Goal: Information Seeking & Learning: Compare options

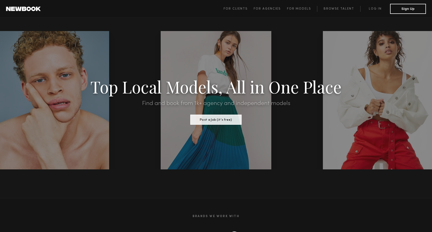
click at [377, 13] on span "For Clients For Agencies For Models Browse Talent Log in Sign Up" at bounding box center [325, 9] width 202 height 10
click at [376, 9] on link "Log in" at bounding box center [375, 9] width 30 height 6
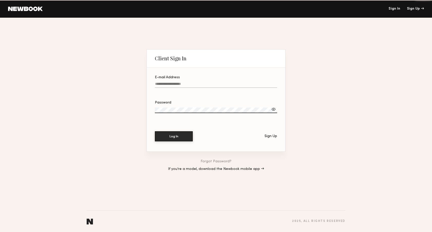
type input "**********"
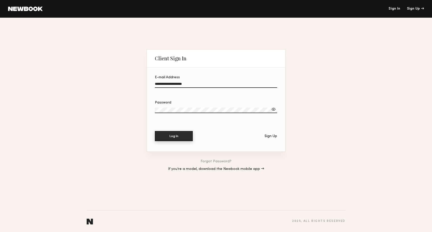
click at [173, 141] on button "Log In" at bounding box center [174, 136] width 38 height 10
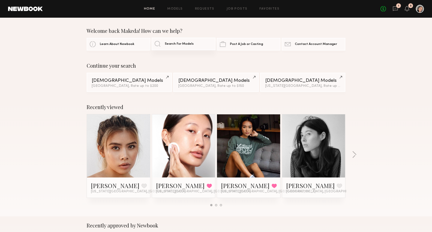
click at [188, 42] on link "Search For Models" at bounding box center [184, 44] width 64 height 13
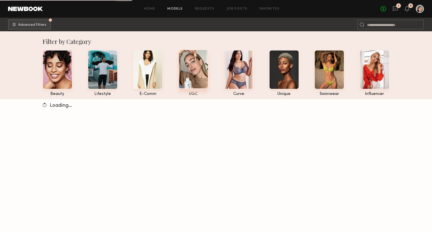
click at [182, 84] on div at bounding box center [193, 69] width 30 height 39
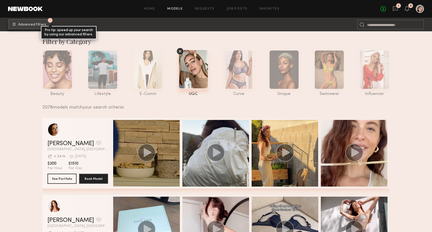
click at [50, 23] on button "1 Advanced Filters Pro tip: speed up your search by using our advanced filters." at bounding box center [29, 24] width 43 height 10
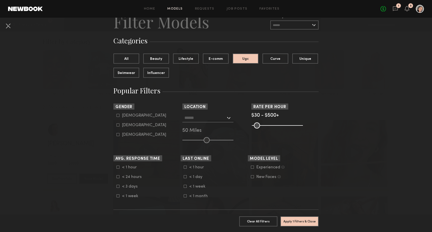
scroll to position [35, 0]
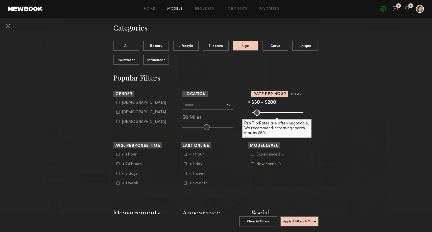
drag, startPoint x: 301, startPoint y: 113, endPoint x: 271, endPoint y: 114, distance: 29.6
type input "***"
click at [271, 114] on input "range" at bounding box center [277, 113] width 51 height 6
click at [290, 222] on button "Apply 2 Filters & Close" at bounding box center [300, 221] width 38 height 10
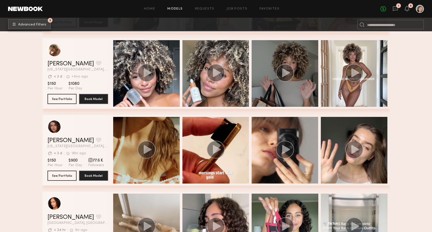
scroll to position [0, 2]
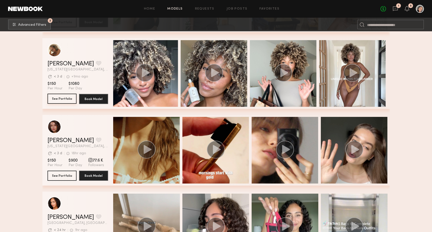
click at [64, 101] on button "See Portfolio" at bounding box center [62, 99] width 29 height 10
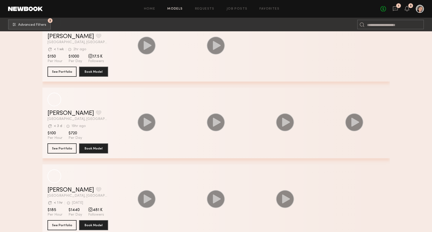
scroll to position [4012, 0]
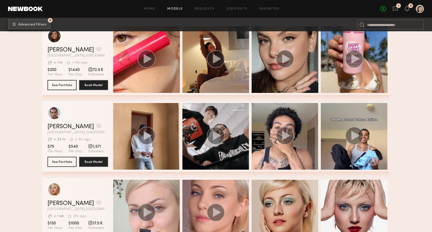
click at [33, 22] on button "2 Advanced Filters" at bounding box center [29, 24] width 43 height 10
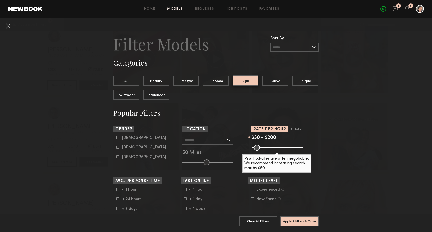
click at [235, 84] on button "Ugc" at bounding box center [246, 81] width 26 height 10
click at [134, 80] on button "All" at bounding box center [126, 81] width 26 height 10
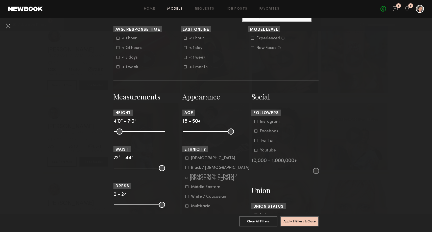
scroll to position [0, 0]
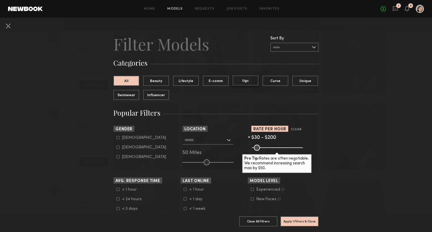
click at [242, 84] on button "Ugc" at bounding box center [246, 81] width 26 height 10
click at [310, 220] on button "Apply 2 Filters & Close" at bounding box center [300, 221] width 38 height 10
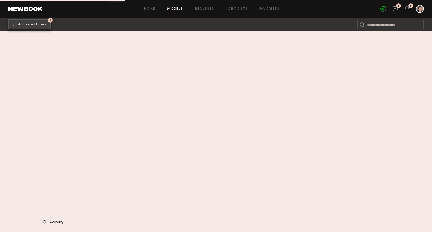
scroll to position [5780, 0]
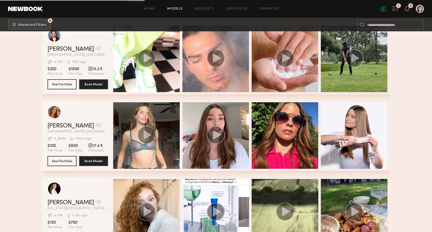
click at [179, 7] on div "Home Models Requests Job Posts Favorites Sign Out No fees up to $5,000 1 5" at bounding box center [233, 9] width 381 height 8
click at [179, 9] on link "Models" at bounding box center [174, 8] width 15 height 3
click at [177, 9] on link "Models" at bounding box center [174, 8] width 15 height 3
click at [40, 26] on span "Advanced Filters" at bounding box center [32, 25] width 28 height 4
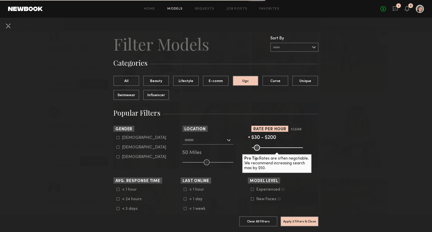
scroll to position [101, 0]
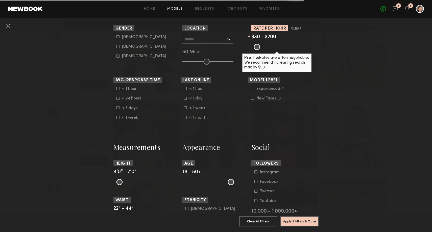
click at [129, 48] on div "Female" at bounding box center [144, 46] width 44 height 3
click at [130, 48] on div "Female" at bounding box center [144, 46] width 44 height 3
type input "**"
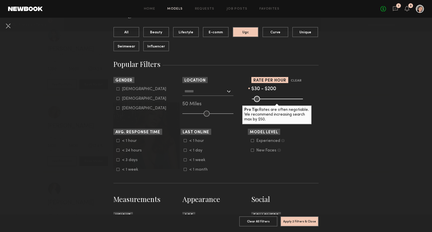
scroll to position [0, 0]
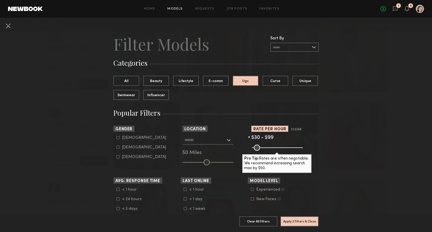
drag, startPoint x: 271, startPoint y: 147, endPoint x: 262, endPoint y: 149, distance: 9.8
type input "***"
click at [262, 149] on input "range" at bounding box center [277, 148] width 51 height 6
click at [240, 81] on button "Ugc" at bounding box center [246, 81] width 26 height 10
click at [128, 83] on button "All" at bounding box center [126, 81] width 26 height 10
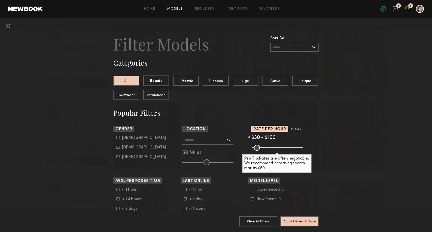
click at [165, 81] on button "Beauty" at bounding box center [156, 81] width 26 height 10
click at [307, 222] on button "Apply 2 Filters & Close" at bounding box center [300, 221] width 38 height 10
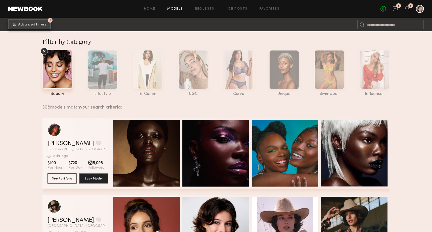
click at [38, 24] on span "Advanced Filters" at bounding box center [32, 25] width 28 height 4
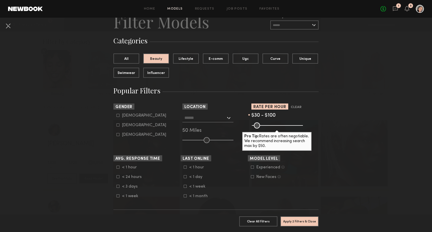
scroll to position [24, 0]
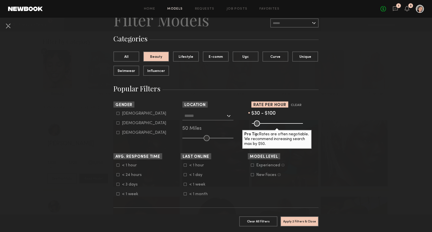
click at [268, 139] on div "Pro Tip: Rates are often negotiable. We recommend increasing search max by $50." at bounding box center [276, 139] width 69 height 19
click at [8, 28] on button at bounding box center [8, 26] width 8 height 8
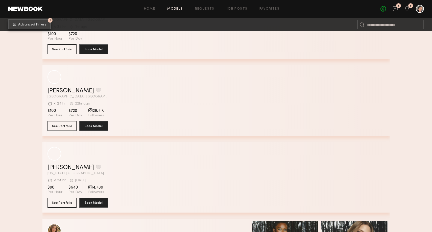
scroll to position [943, 0]
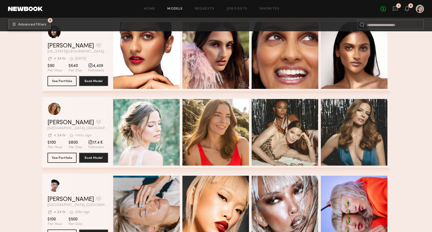
click at [20, 25] on span "Advanced Filters" at bounding box center [32, 25] width 28 height 4
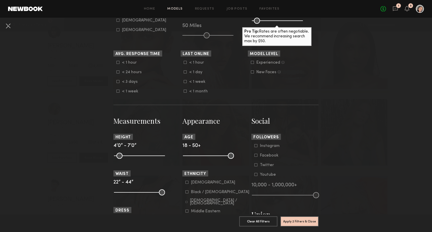
scroll to position [0, 0]
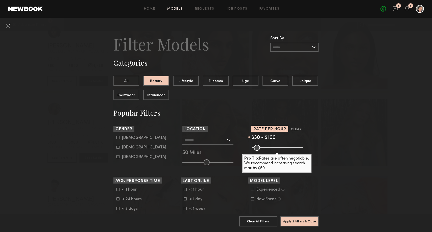
click at [286, 45] on input "text" at bounding box center [294, 47] width 48 height 9
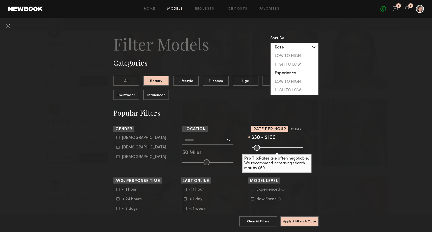
click at [252, 47] on header "Filter Models Sort By Clear Rate LOW TO HIGH HIGH TO LOW Experience LOW TO HIGH…" at bounding box center [215, 44] width 205 height 20
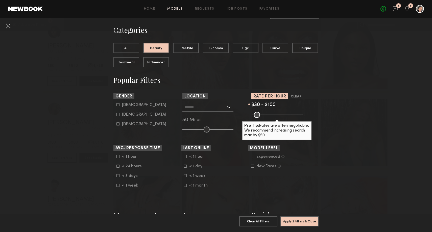
scroll to position [69, 0]
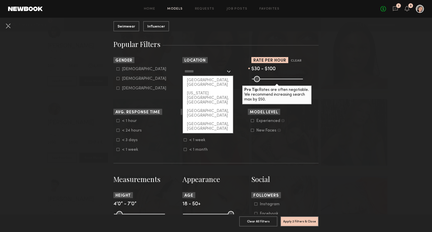
click at [196, 75] on input "text" at bounding box center [204, 71] width 41 height 9
click at [198, 89] on div "[US_STATE][GEOGRAPHIC_DATA], [GEOGRAPHIC_DATA]" at bounding box center [208, 98] width 50 height 18
type input "**********"
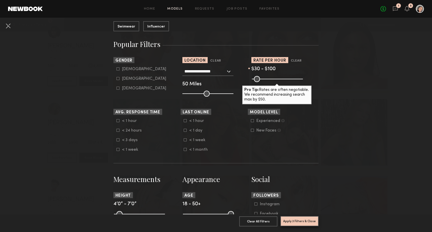
click at [301, 223] on button "Apply 3 Filters & Close" at bounding box center [300, 221] width 38 height 10
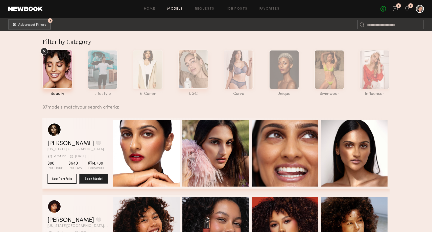
click at [193, 59] on div at bounding box center [193, 69] width 30 height 39
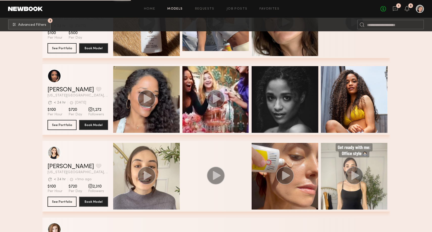
scroll to position [673, 0]
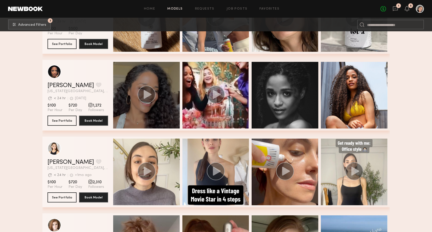
click at [160, 108] on div "grid" at bounding box center [146, 95] width 67 height 67
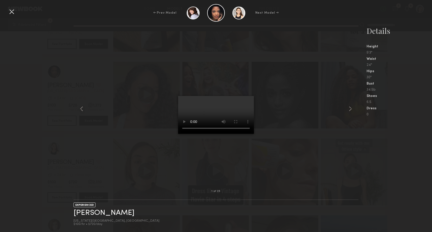
click at [11, 10] on div at bounding box center [12, 12] width 8 height 8
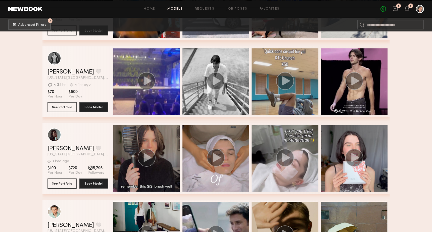
scroll to position [2665, 0]
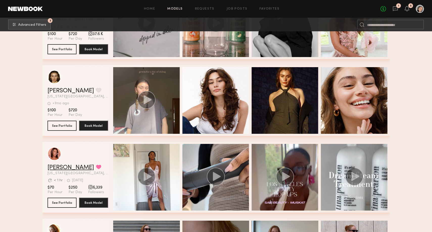
click at [62, 168] on link "Alaysia J." at bounding box center [71, 168] width 47 height 6
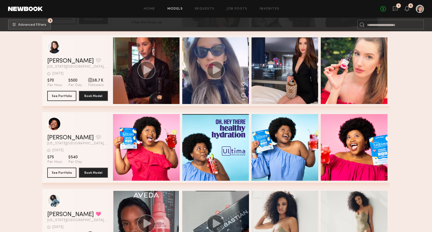
scroll to position [2973, 0]
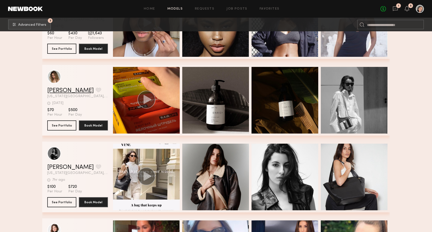
click at [62, 89] on link "[PERSON_NAME]" at bounding box center [70, 91] width 47 height 6
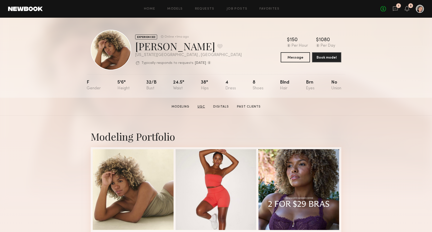
click at [204, 108] on link "UGC" at bounding box center [202, 107] width 12 height 5
click at [178, 105] on link "Modeling" at bounding box center [181, 107] width 22 height 5
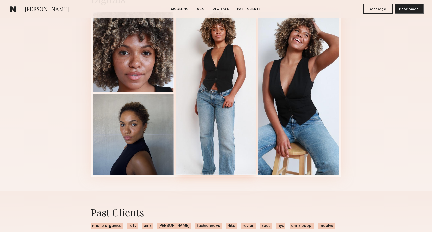
scroll to position [1002, 0]
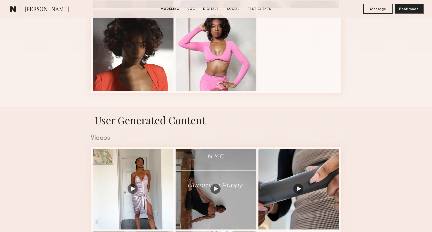
scroll to position [407, 0]
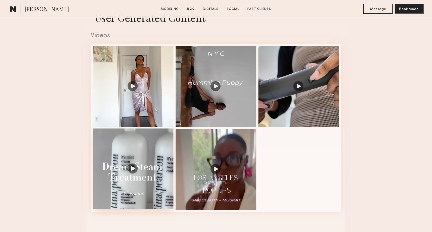
click at [133, 181] on div at bounding box center [133, 169] width 81 height 81
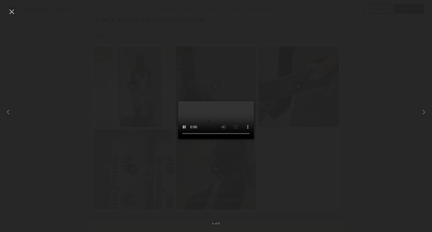
click at [11, 7] on nb-gallery-light "4 of 5" at bounding box center [216, 116] width 432 height 232
click at [11, 11] on div at bounding box center [12, 12] width 8 height 8
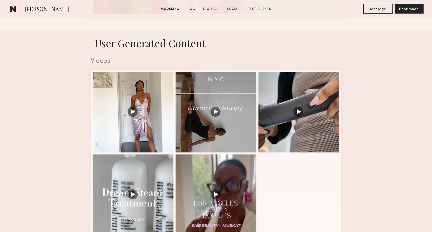
scroll to position [458, 0]
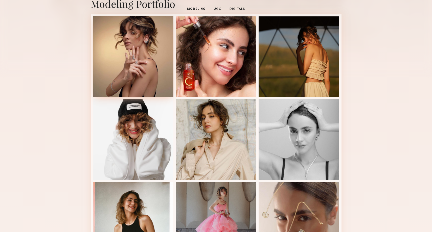
scroll to position [207, 0]
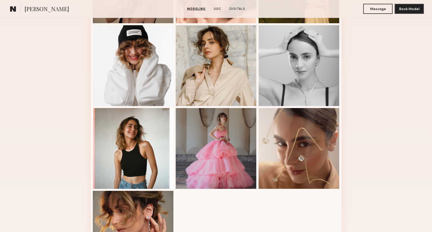
click at [359, 90] on div "Modeling Portfolio" at bounding box center [216, 98] width 432 height 379
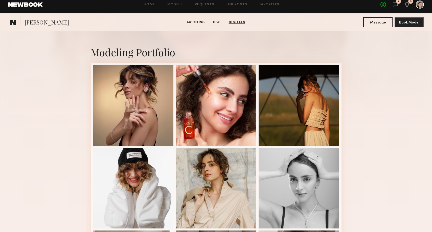
scroll to position [0, 0]
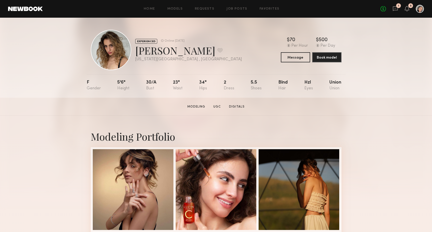
click at [211, 107] on section "Modeling UGC Digitals" at bounding box center [215, 106] width 61 height 5
click at [216, 105] on link "UGC" at bounding box center [217, 107] width 12 height 5
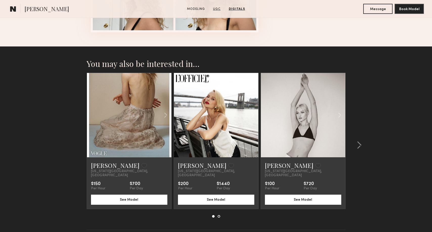
scroll to position [1012, 0]
